Goal: Transaction & Acquisition: Book appointment/travel/reservation

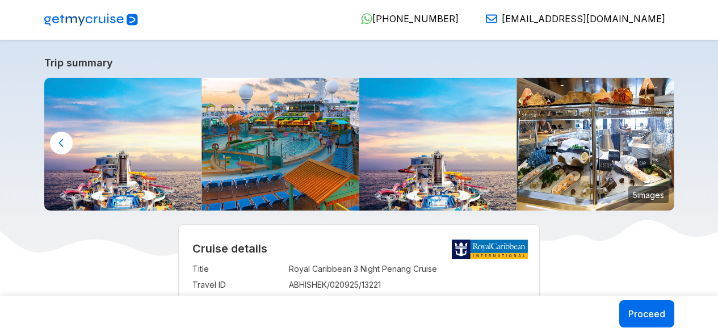
select select "**"
select select "*"
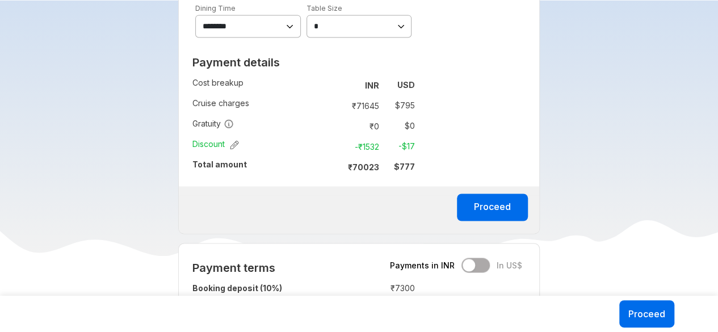
scroll to position [838, 0]
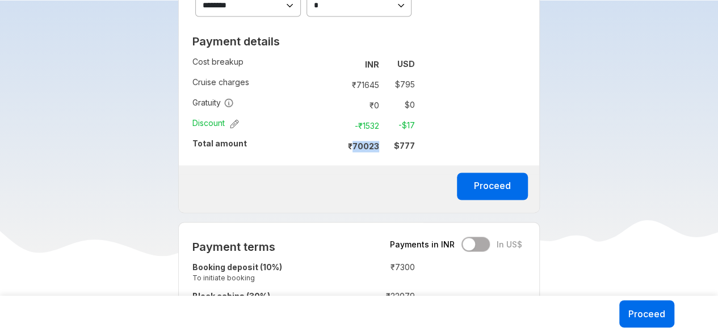
drag, startPoint x: 353, startPoint y: 145, endPoint x: 385, endPoint y: 143, distance: 32.5
click at [385, 143] on tr "₹ 70023 $ 777" at bounding box center [375, 146] width 79 height 16
click at [385, 143] on td "$ 777" at bounding box center [399, 146] width 31 height 16
drag, startPoint x: 353, startPoint y: 143, endPoint x: 382, endPoint y: 144, distance: 28.4
click at [382, 144] on td "₹ 70023" at bounding box center [360, 146] width 48 height 16
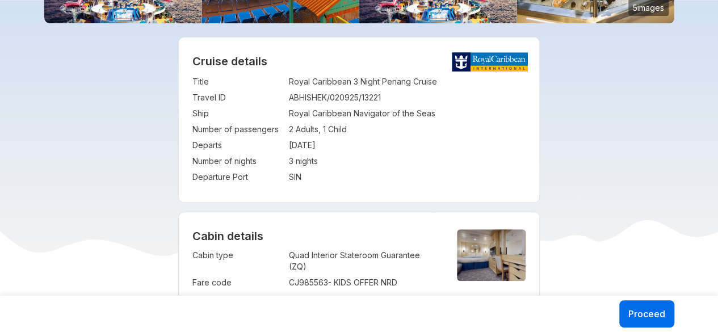
scroll to position [175, 0]
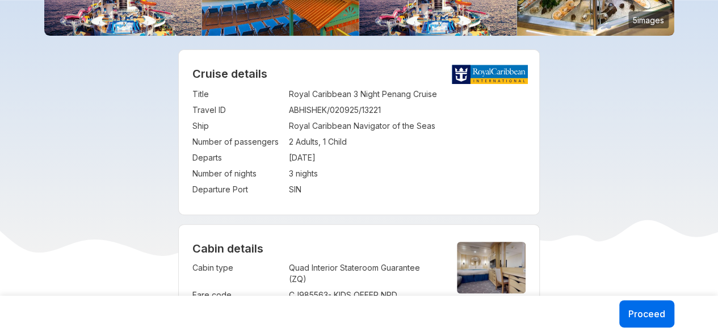
drag, startPoint x: 291, startPoint y: 155, endPoint x: 349, endPoint y: 154, distance: 57.9
click at [349, 154] on td "[DATE]" at bounding box center [407, 158] width 237 height 16
click at [327, 160] on td "[DATE]" at bounding box center [407, 158] width 237 height 16
